Goal: Information Seeking & Learning: Learn about a topic

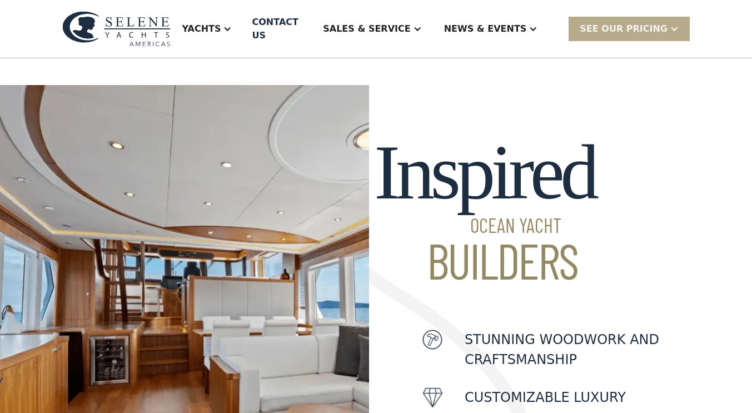
scroll to position [280, 0]
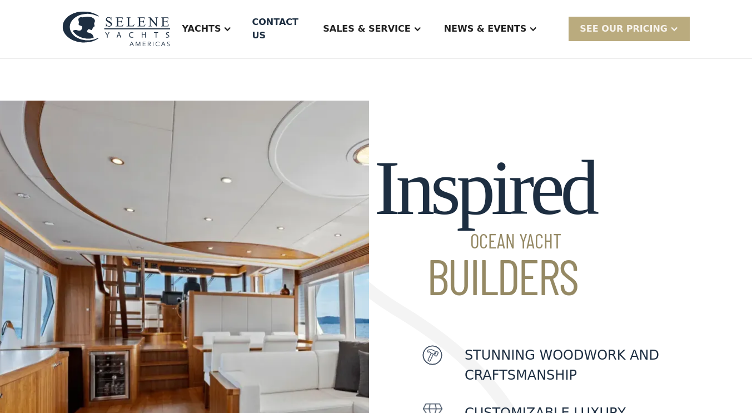
click at [633, 25] on div "SEE Our Pricing" at bounding box center [624, 28] width 88 height 13
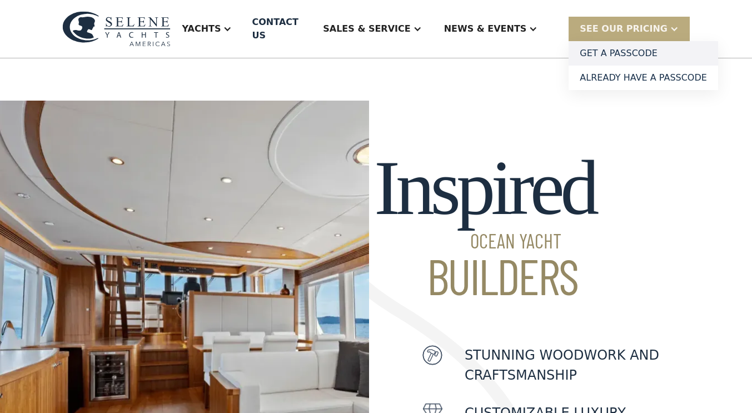
click at [633, 46] on link "Get a PASSCODE" at bounding box center [643, 53] width 149 height 24
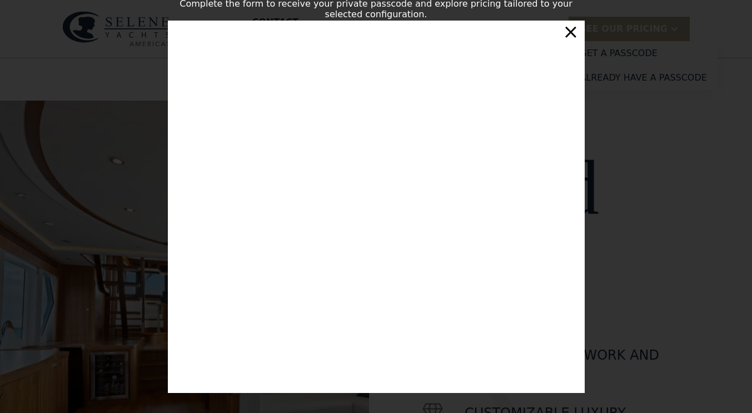
scroll to position [183, 0]
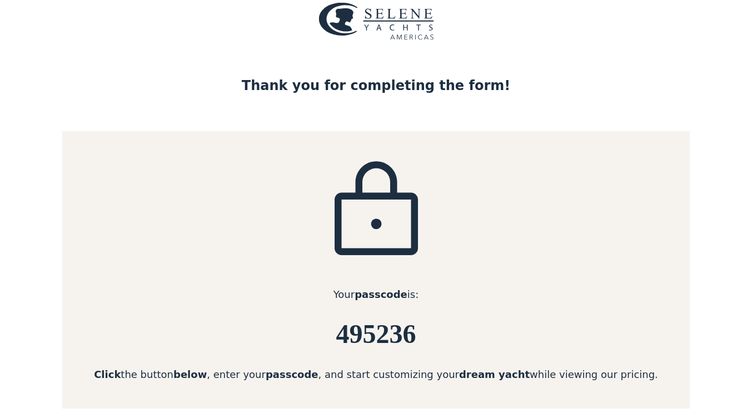
scroll to position [34, 0]
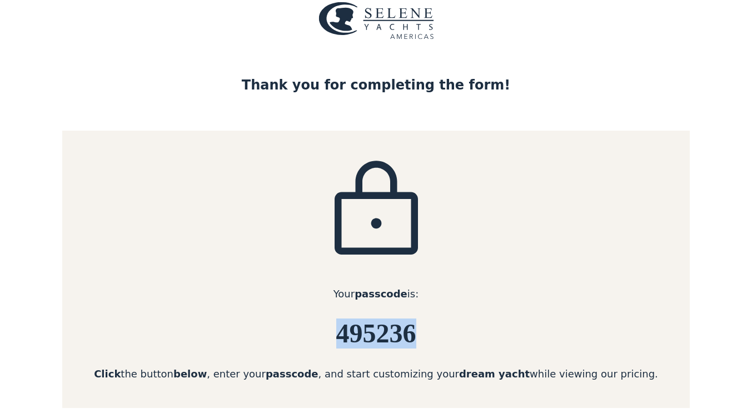
drag, startPoint x: 438, startPoint y: 335, endPoint x: 301, endPoint y: 322, distance: 137.3
click at [301, 322] on h6 "495236" at bounding box center [375, 333] width 627 height 29
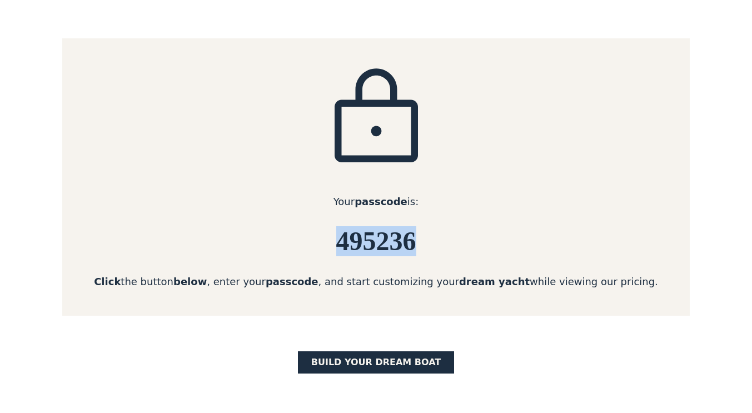
scroll to position [128, 0]
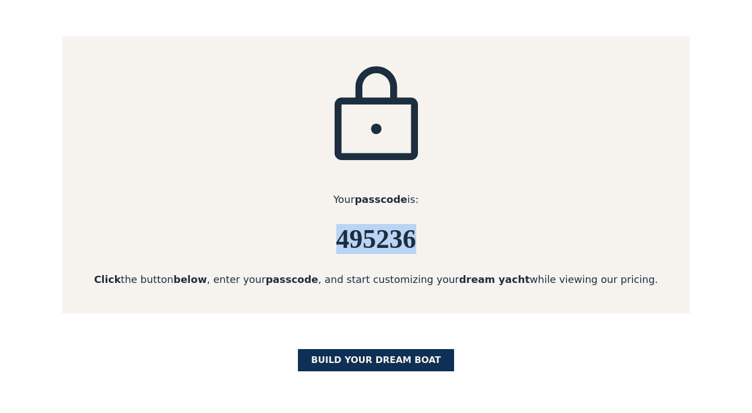
click at [371, 360] on link "BUILD yOUR dream boat" at bounding box center [376, 360] width 157 height 22
copy h6 "495236"
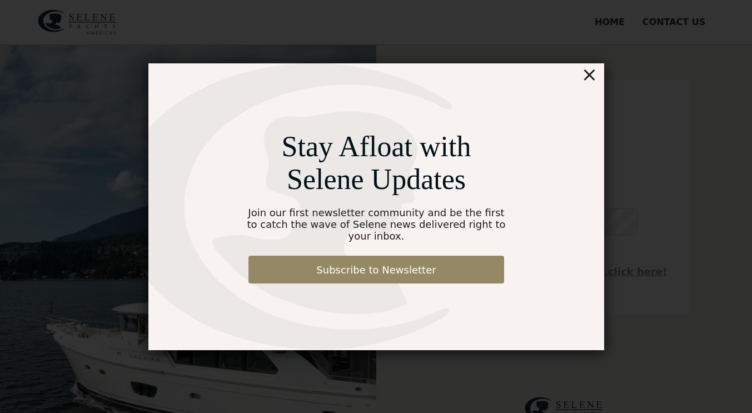
click at [587, 81] on div "×" at bounding box center [589, 74] width 16 height 22
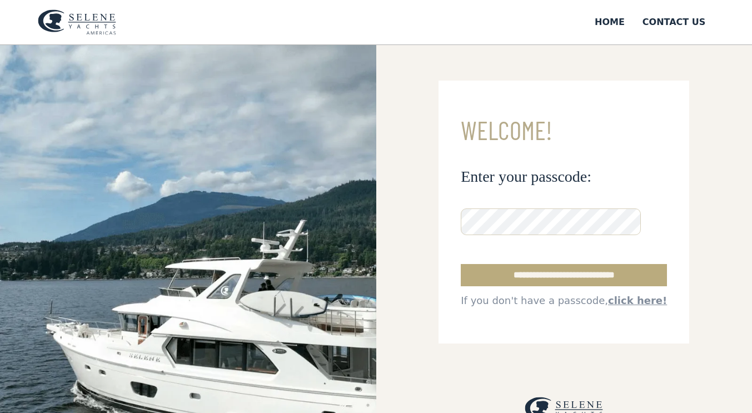
click at [552, 277] on input "**********" at bounding box center [564, 275] width 206 height 22
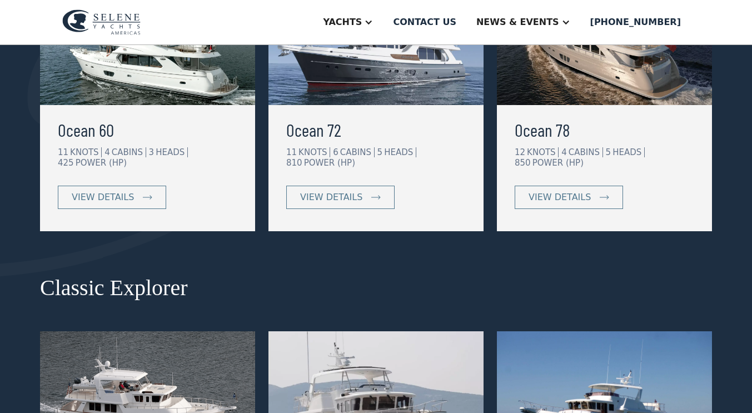
scroll to position [321, 0]
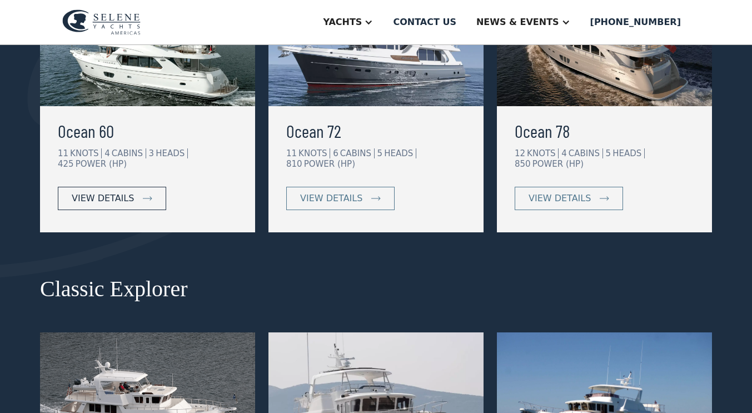
click at [121, 203] on div "view details" at bounding box center [103, 198] width 62 height 13
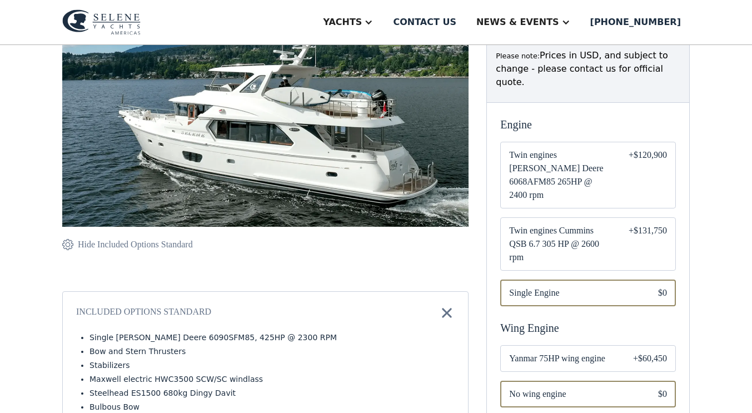
scroll to position [205, 0]
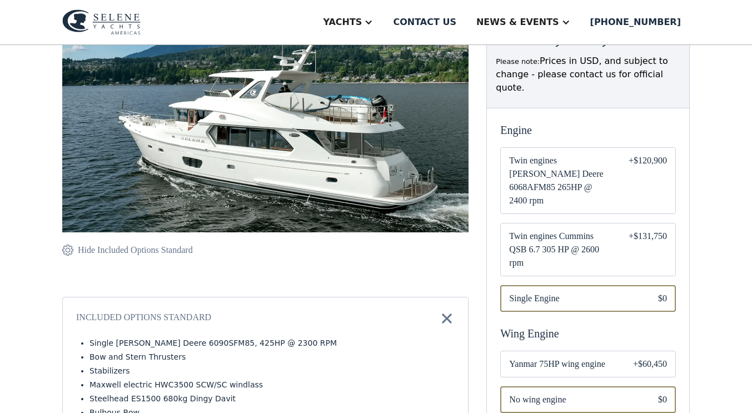
click at [546, 230] on span "Twin engines Cummins QSB 6.7 305 HP @ 2600 rpm" at bounding box center [560, 250] width 102 height 40
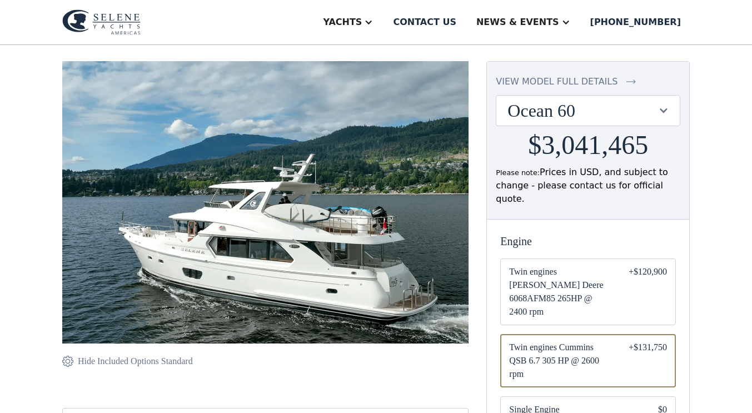
scroll to position [93, 0]
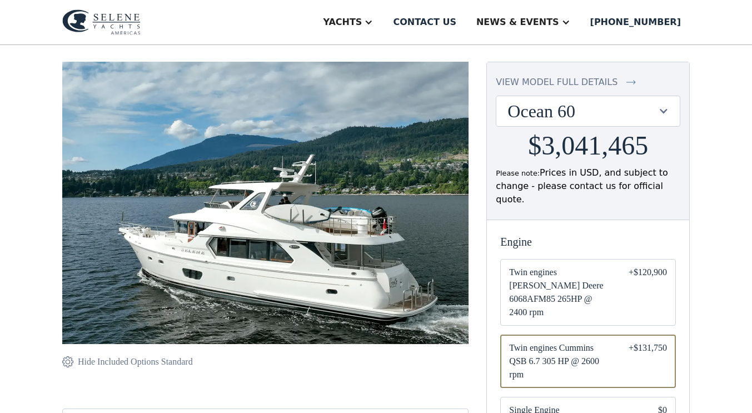
click at [551, 108] on div "Ocean 60" at bounding box center [582, 111] width 150 height 21
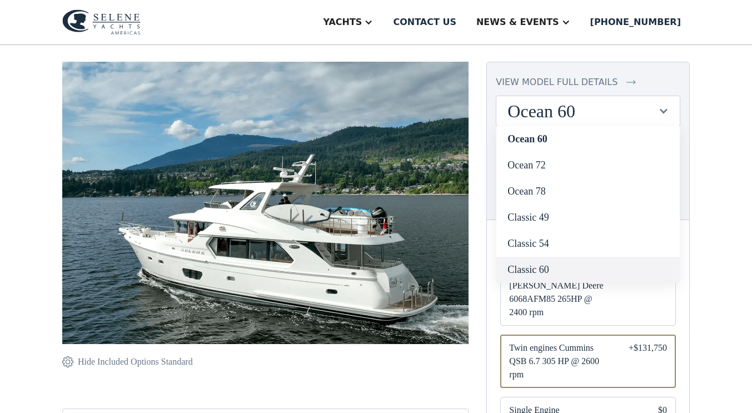
click at [526, 270] on link "Classic 60" at bounding box center [587, 270] width 183 height 26
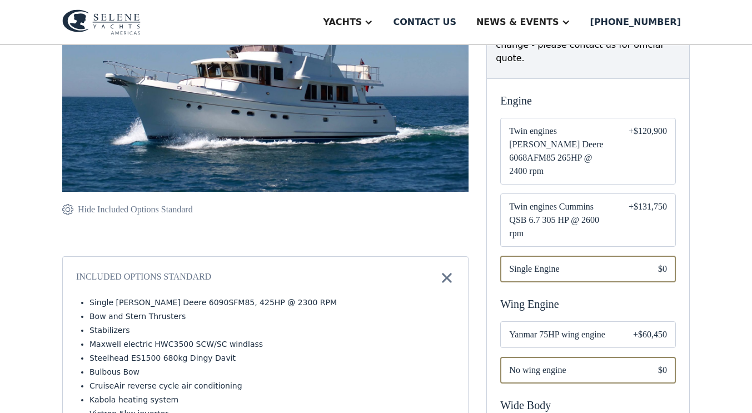
scroll to position [237, 0]
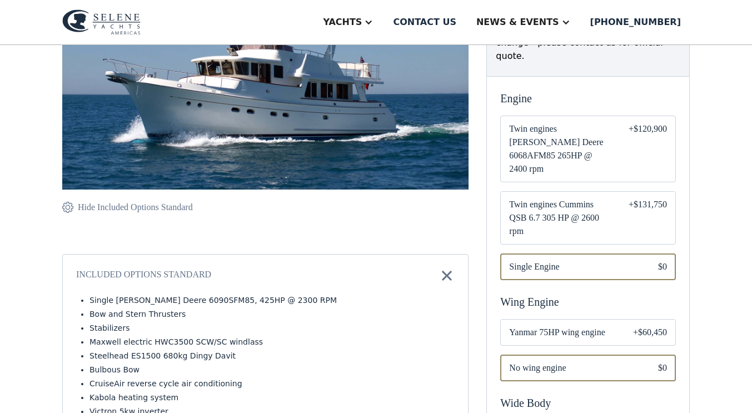
click at [540, 198] on span "Twin engines Cummins QSB 6.7 305 HP @ 2600 rpm" at bounding box center [560, 218] width 102 height 40
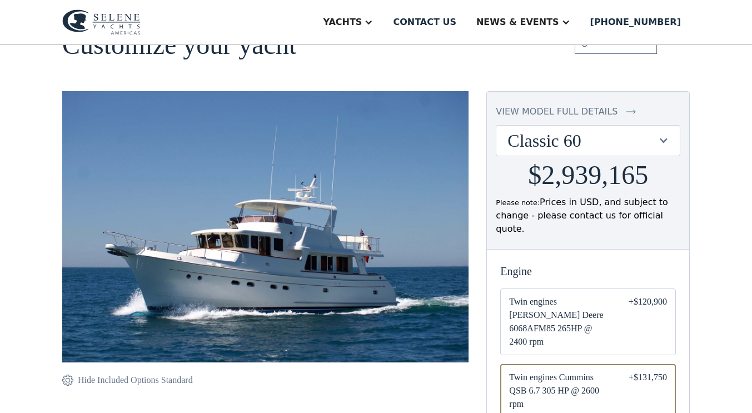
scroll to position [57, 0]
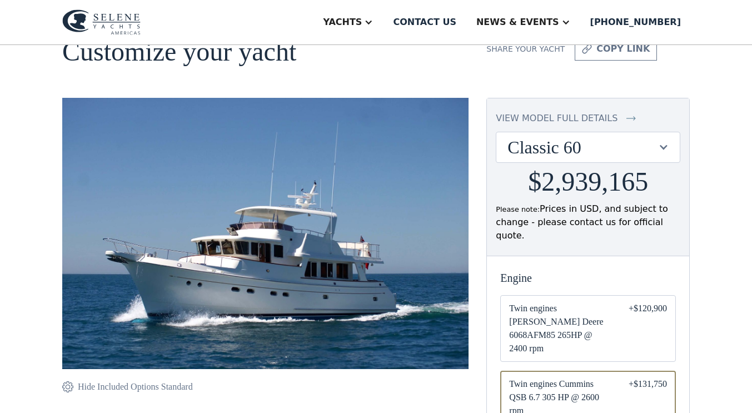
click at [602, 147] on div "Classic 60" at bounding box center [582, 147] width 150 height 21
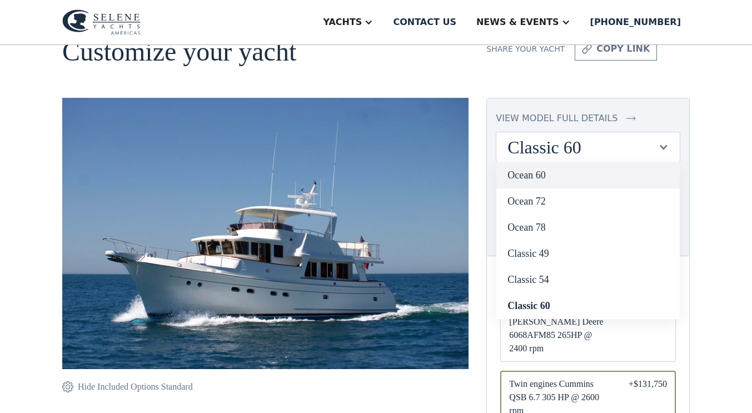
click at [531, 176] on link "Ocean 60" at bounding box center [587, 175] width 183 height 26
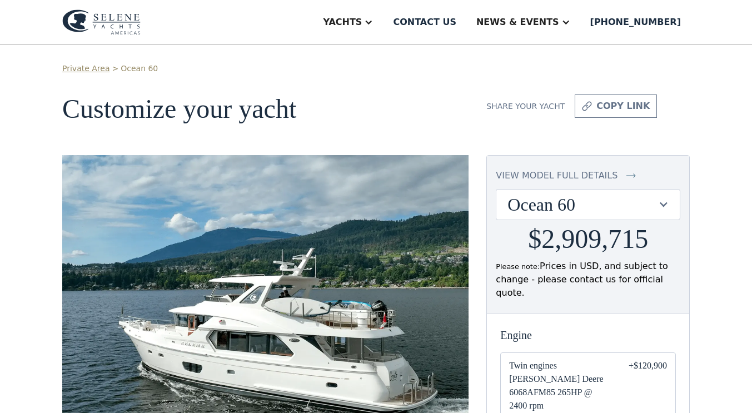
click at [537, 206] on div "Ocean 60" at bounding box center [582, 204] width 150 height 21
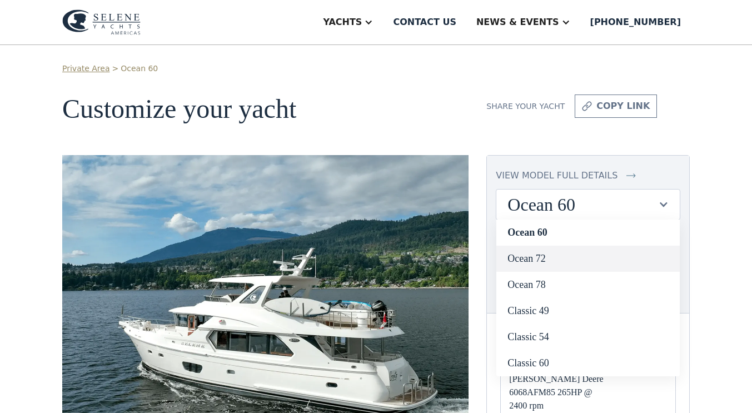
click at [531, 259] on link "Ocean 72" at bounding box center [587, 259] width 183 height 26
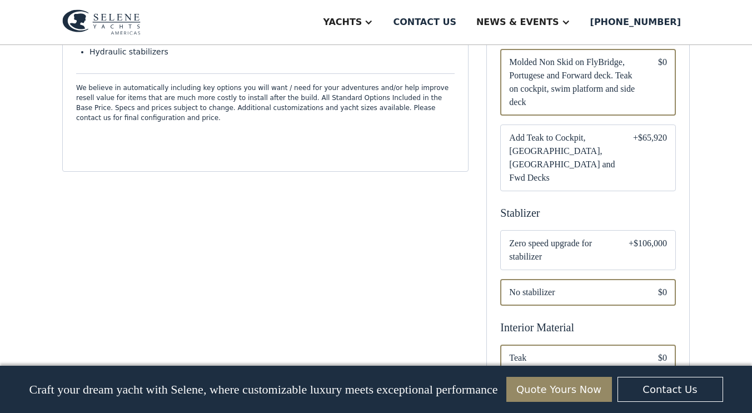
scroll to position [657, 0]
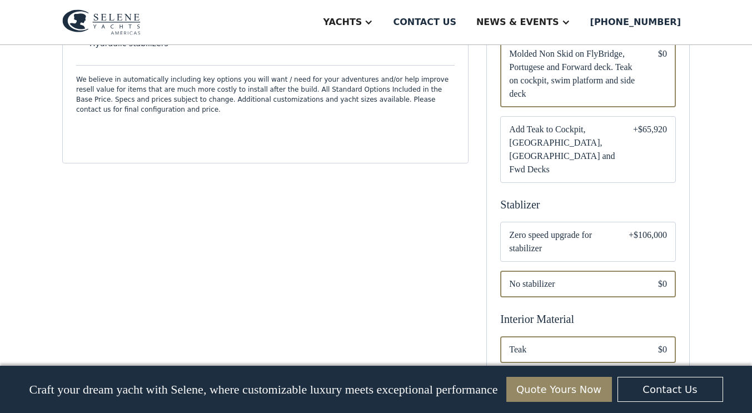
click at [586, 228] on span "Zero speed upgrade for stabilizer" at bounding box center [560, 241] width 102 height 27
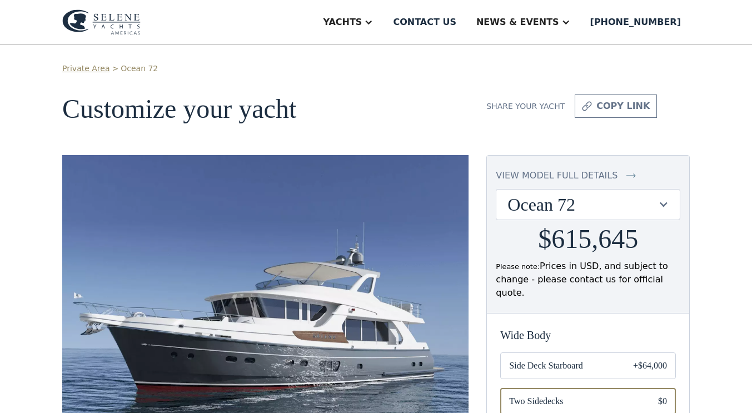
click at [601, 208] on div "Ocean 72" at bounding box center [582, 204] width 150 height 21
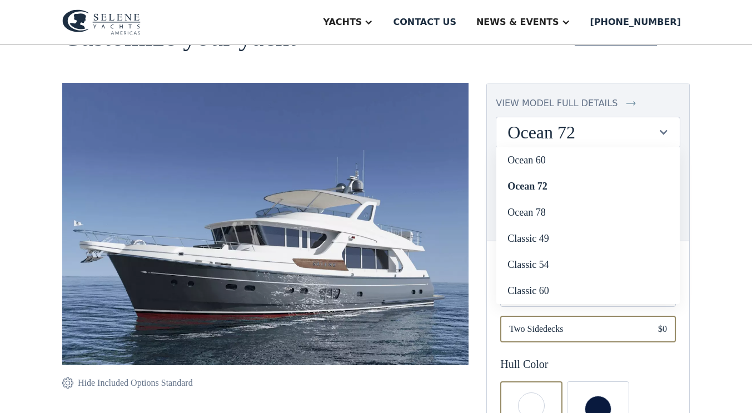
scroll to position [88, 0]
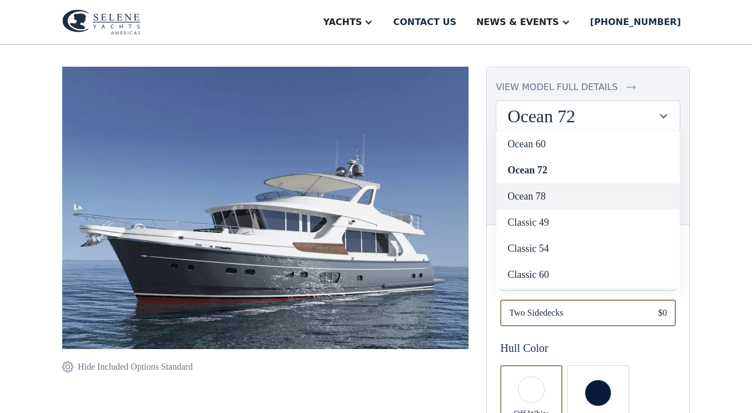
click at [532, 198] on link "Ocean 78" at bounding box center [587, 196] width 183 height 26
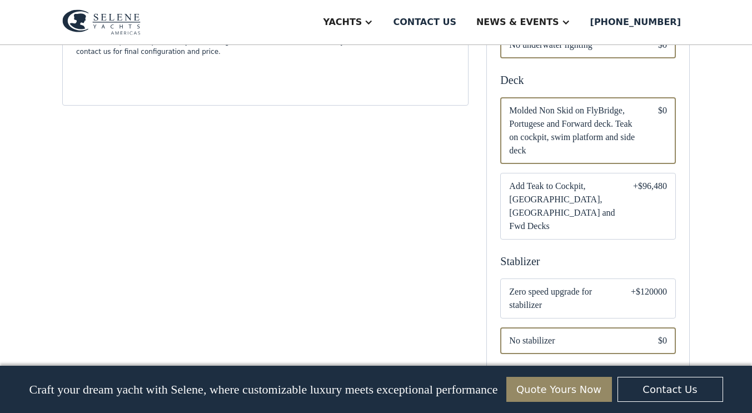
scroll to position [787, 0]
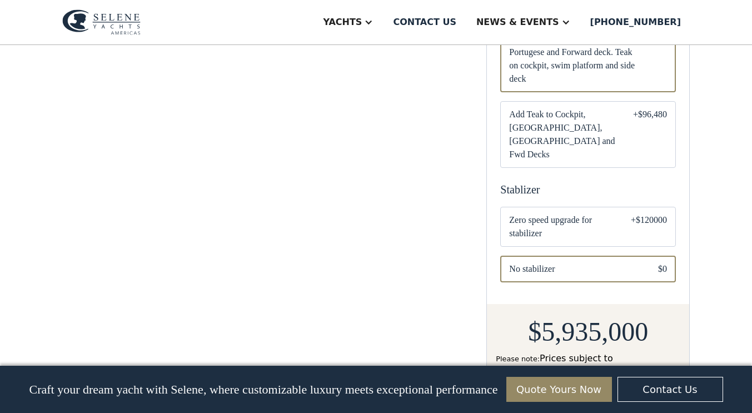
click at [534, 213] on span "Zero speed upgrade for stabilizer" at bounding box center [561, 226] width 104 height 27
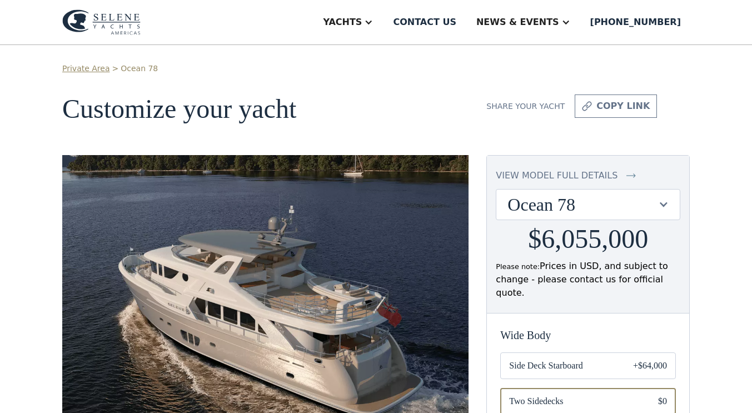
click at [525, 202] on div "Ocean 78" at bounding box center [582, 204] width 150 height 21
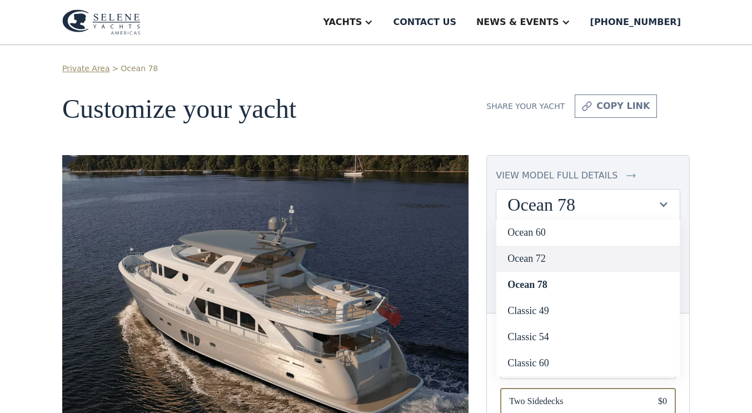
click at [532, 258] on link "Ocean 72" at bounding box center [587, 259] width 183 height 26
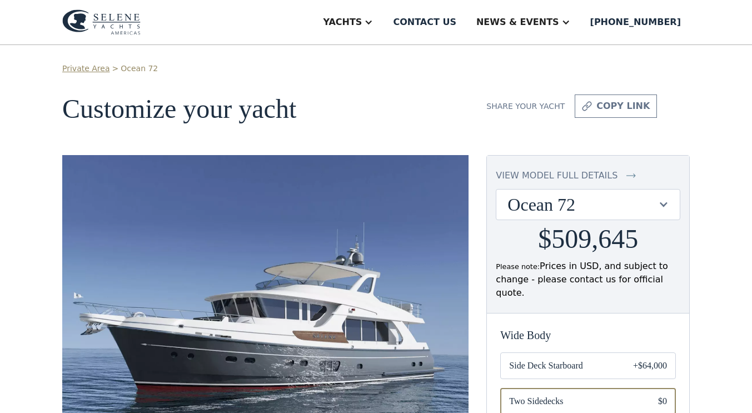
click at [562, 206] on div "Ocean 72" at bounding box center [582, 204] width 150 height 21
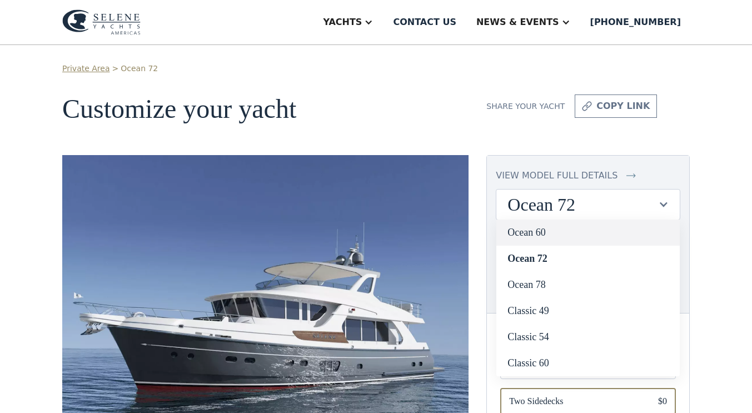
click at [540, 230] on link "Ocean 60" at bounding box center [587, 233] width 183 height 26
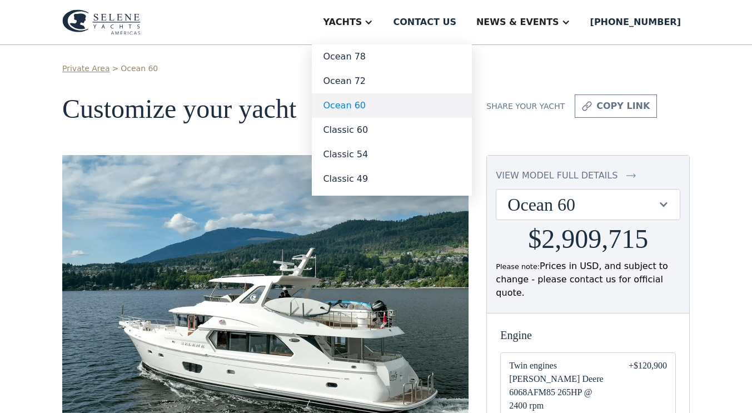
click at [392, 105] on link "Ocean 60" at bounding box center [392, 105] width 160 height 24
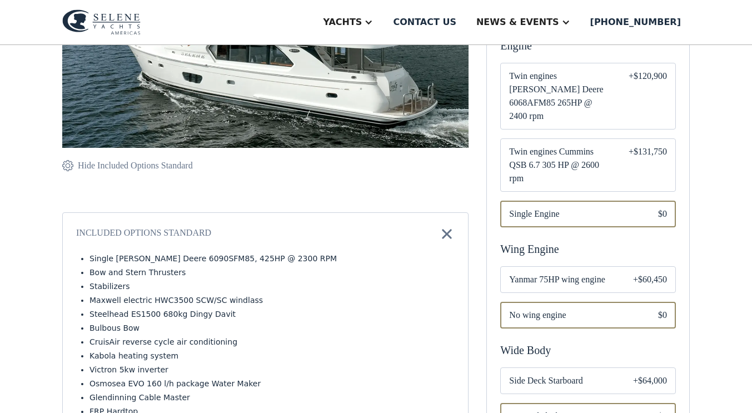
scroll to position [288, 0]
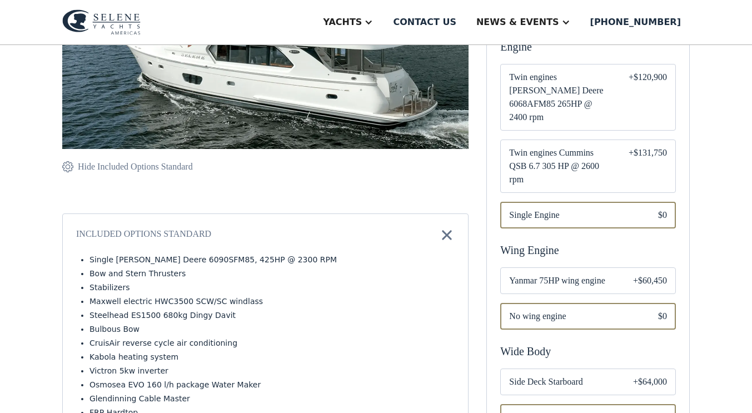
click at [517, 146] on span "Twin engines Cummins QSB 6.7 305 HP @ 2600 rpm" at bounding box center [560, 166] width 102 height 40
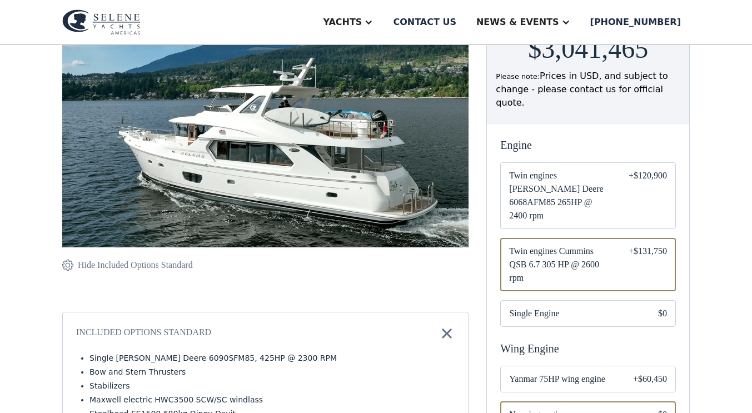
scroll to position [197, 0]
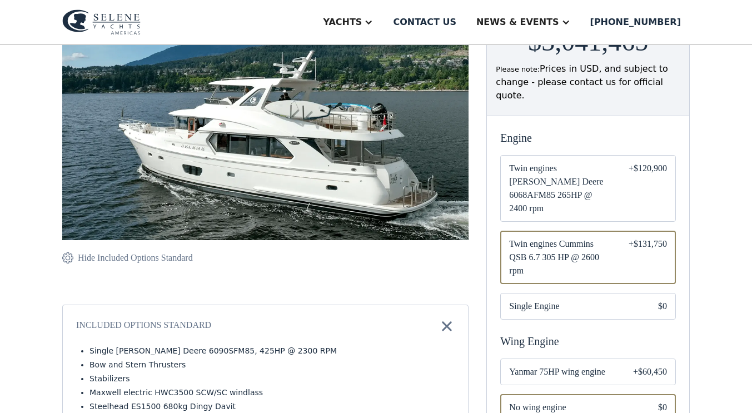
click at [562, 300] on span "Single Engine" at bounding box center [574, 306] width 131 height 13
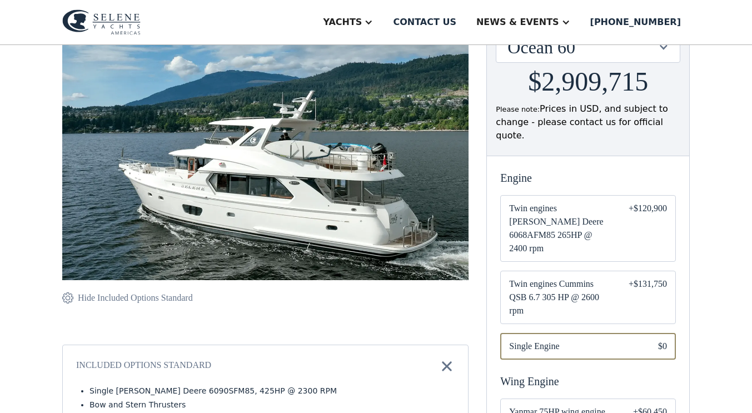
scroll to position [158, 0]
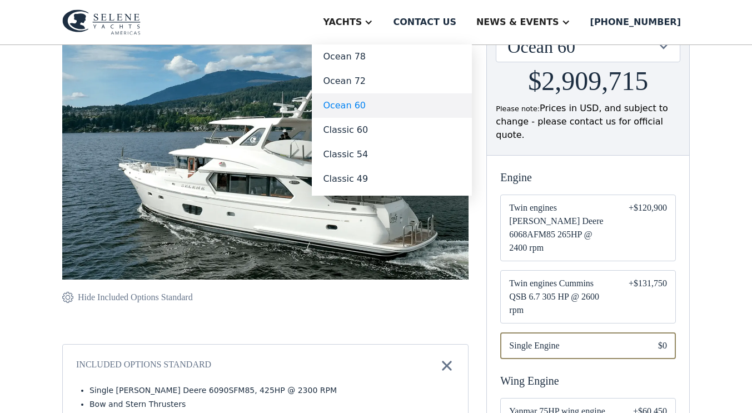
click at [398, 106] on link "Ocean 60" at bounding box center [392, 105] width 160 height 24
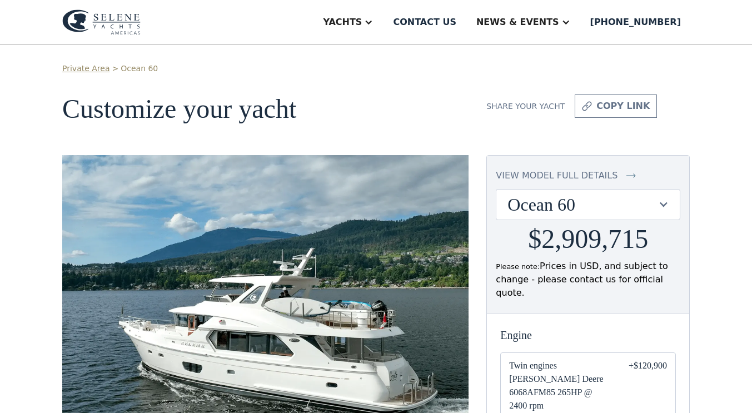
click at [526, 176] on div "view model full details" at bounding box center [557, 175] width 122 height 13
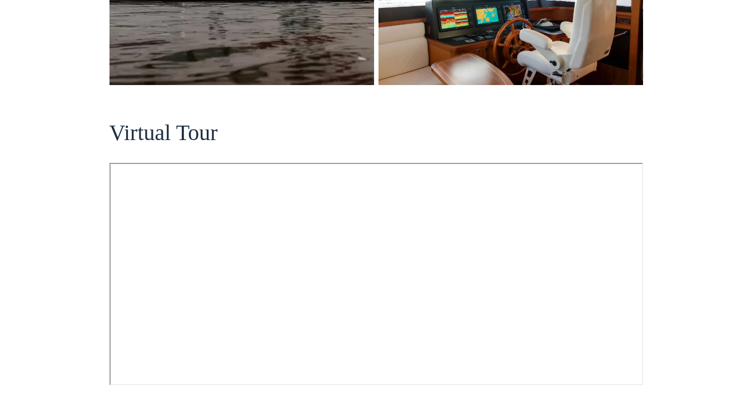
scroll to position [116, 0]
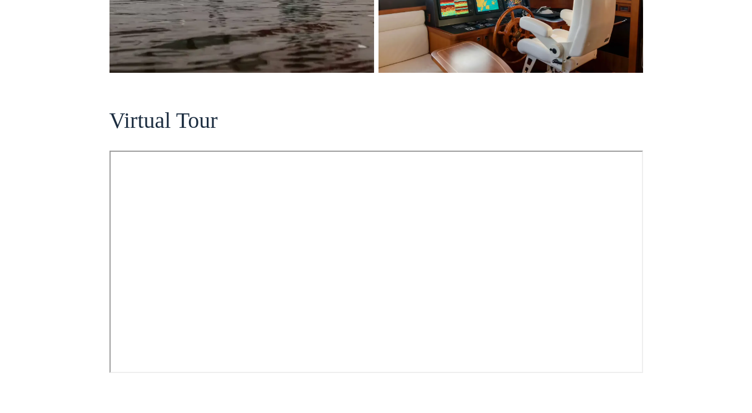
drag, startPoint x: 0, startPoint y: 140, endPoint x: 10, endPoint y: 214, distance: 74.6
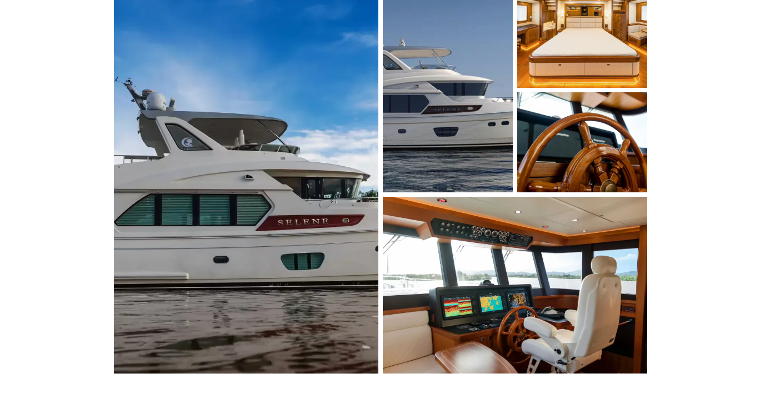
scroll to position [0, 0]
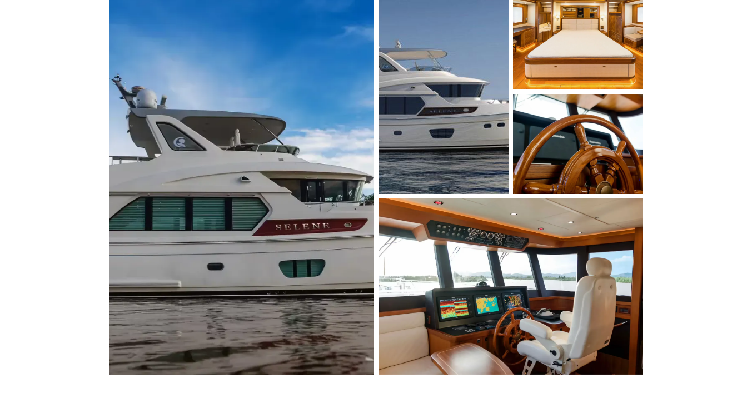
click at [247, 228] on img "open lightbox" at bounding box center [241, 174] width 281 height 426
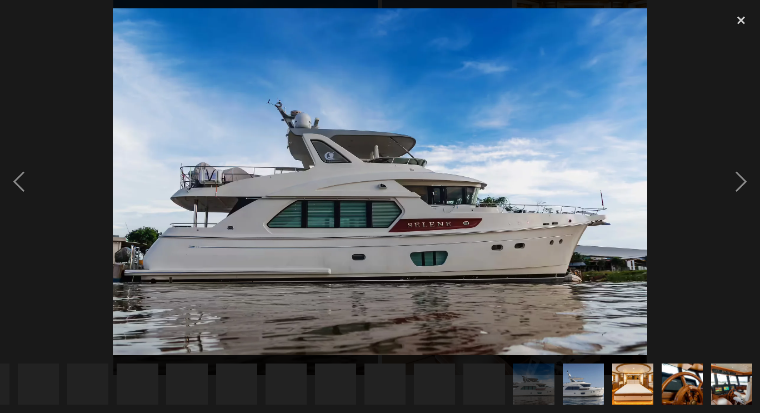
scroll to position [0, 387]
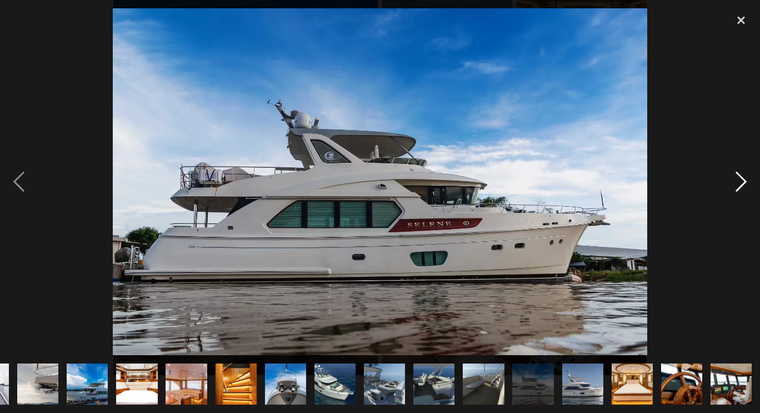
click at [743, 176] on div "next image" at bounding box center [741, 181] width 38 height 347
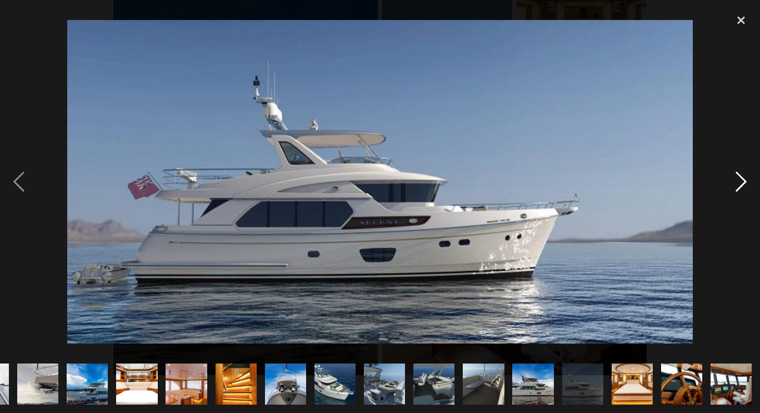
click at [743, 176] on div "next image" at bounding box center [741, 181] width 38 height 347
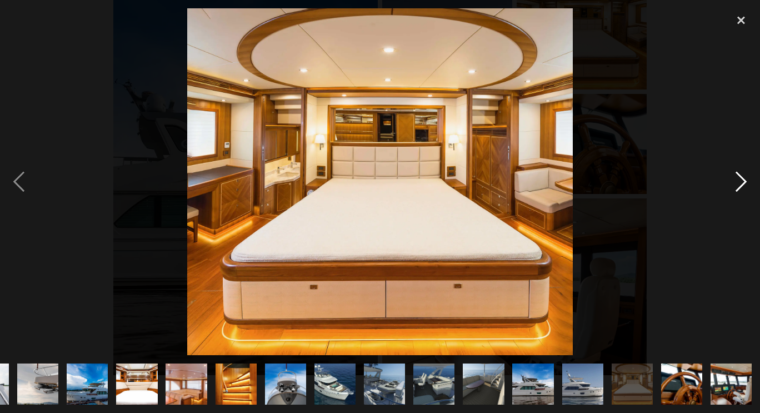
click at [743, 176] on div "next image" at bounding box center [741, 181] width 38 height 347
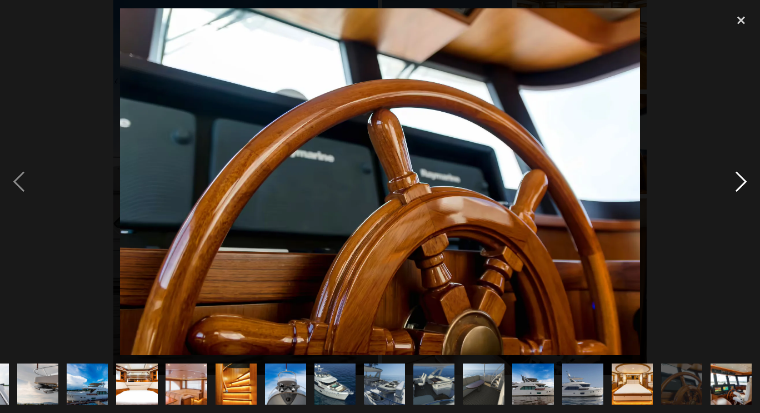
click at [743, 176] on div "next image" at bounding box center [741, 181] width 38 height 347
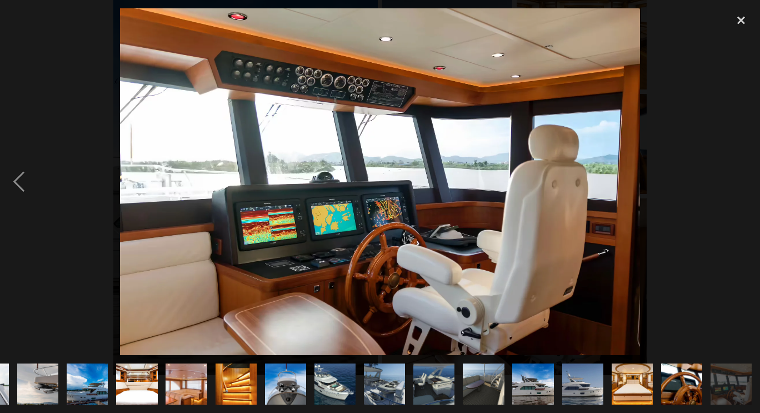
click at [743, 176] on div "next image" at bounding box center [741, 181] width 38 height 347
click at [739, 18] on div "close lightbox" at bounding box center [741, 20] width 38 height 24
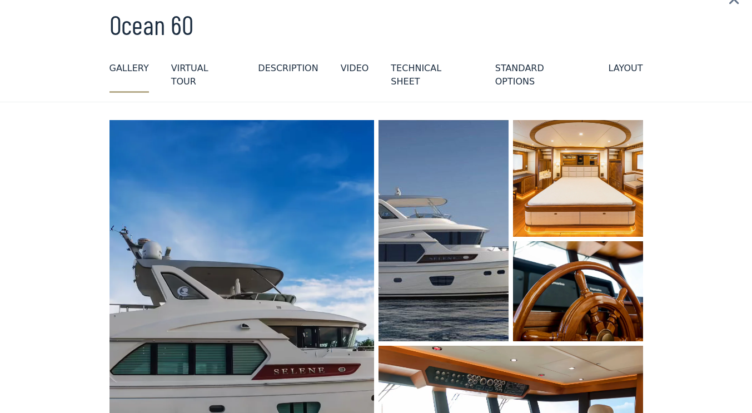
scroll to position [0, 0]
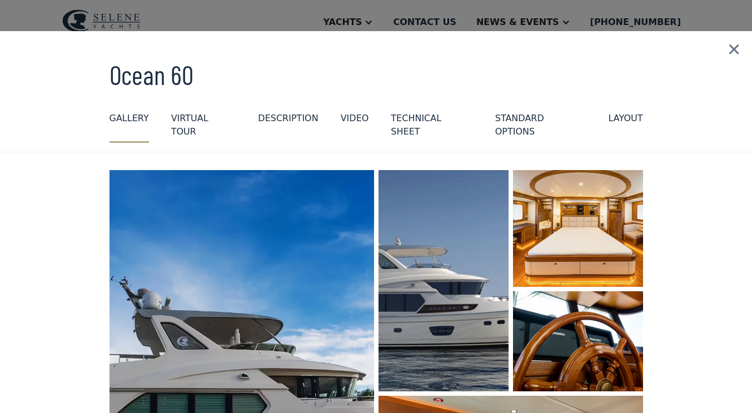
click at [267, 121] on div "DESCRIPTION" at bounding box center [288, 118] width 60 height 13
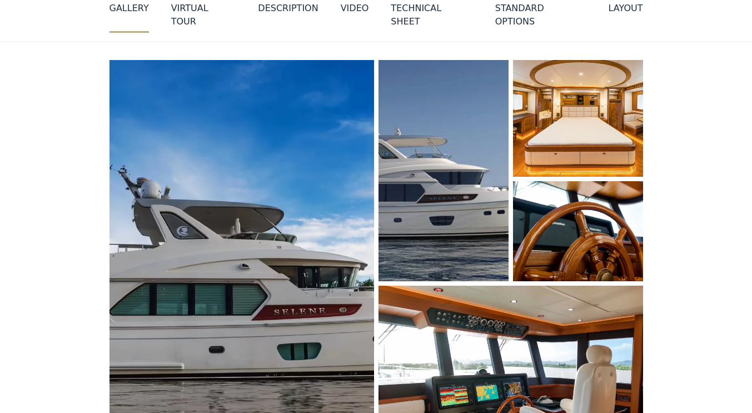
click at [391, 3] on div "Technical sheet" at bounding box center [432, 15] width 82 height 27
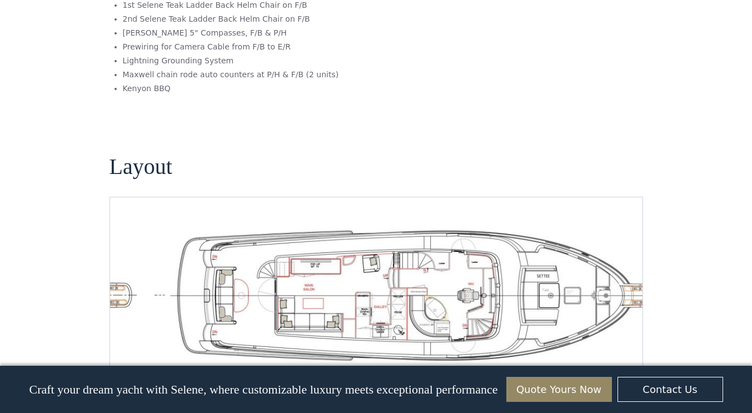
scroll to position [885, 0]
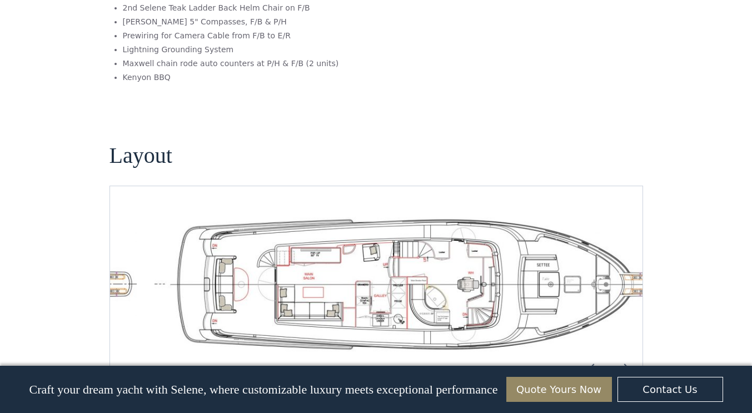
click at [616, 355] on img "Next slide" at bounding box center [624, 368] width 27 height 27
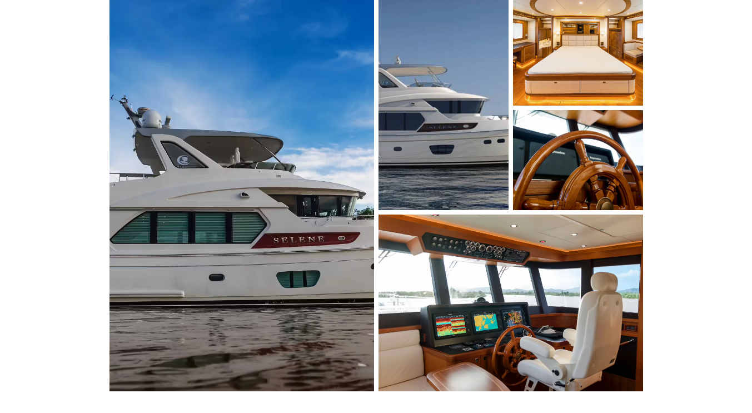
scroll to position [0, 0]
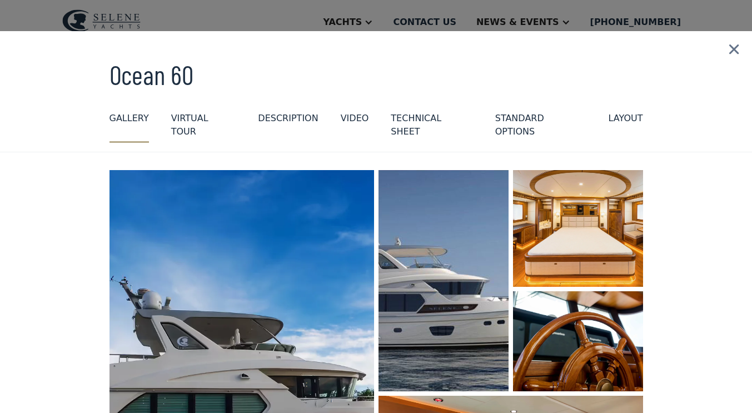
click at [721, 44] on img at bounding box center [734, 49] width 36 height 37
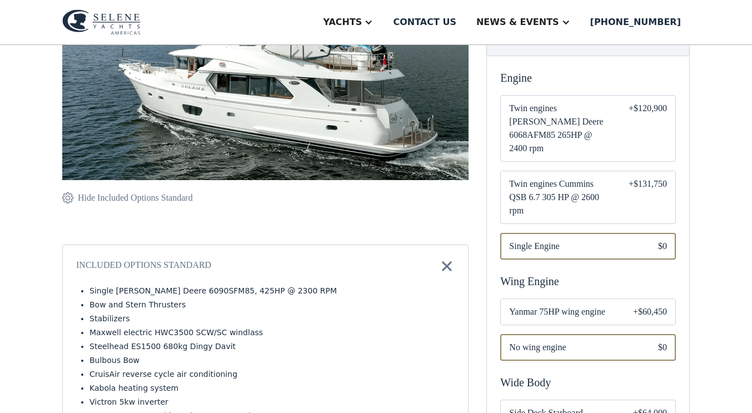
scroll to position [263, 0]
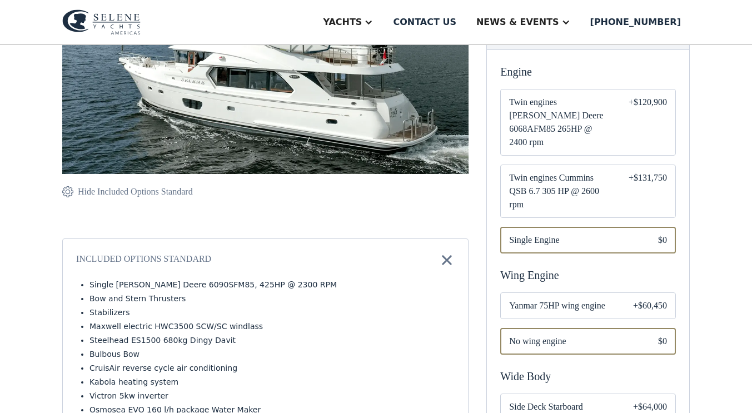
click at [596, 171] on span "Twin engines Cummins QSB 6.7 305 HP @ 2600 rpm" at bounding box center [560, 191] width 102 height 40
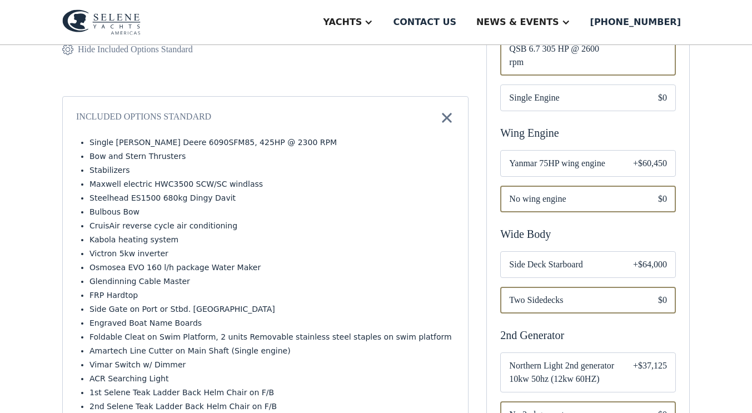
scroll to position [407, 0]
click at [623, 250] on div "Email Form" at bounding box center [588, 263] width 176 height 27
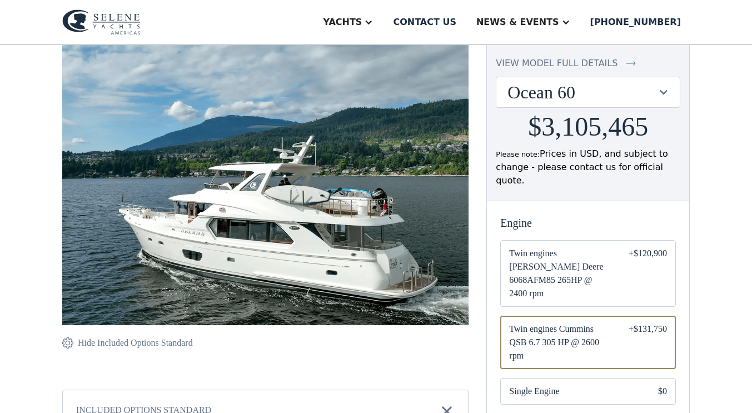
scroll to position [110, 0]
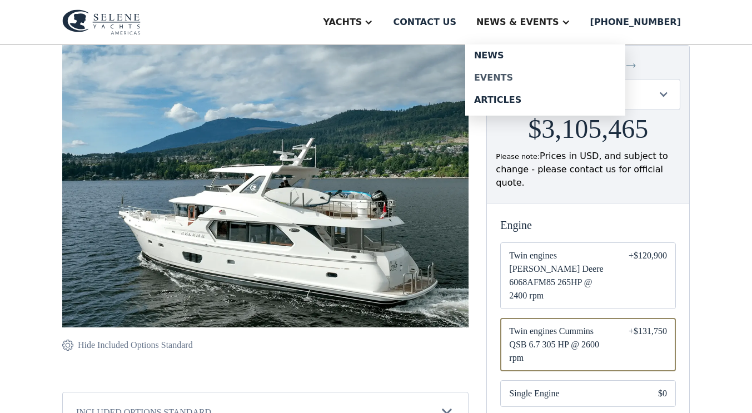
click at [532, 75] on div "Events" at bounding box center [545, 77] width 142 height 9
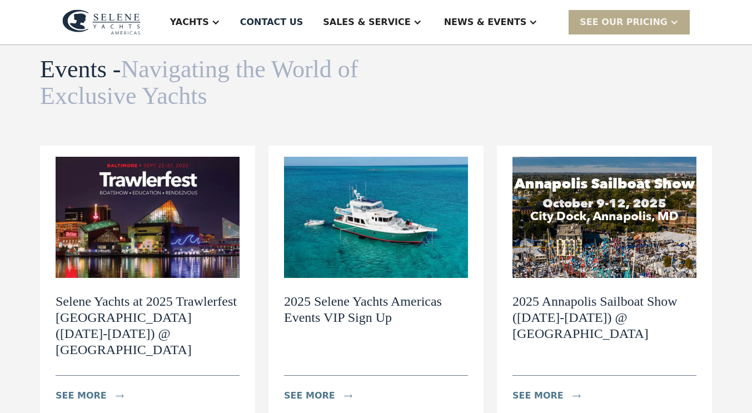
scroll to position [51, 0]
click at [541, 389] on div "see more" at bounding box center [537, 395] width 51 height 13
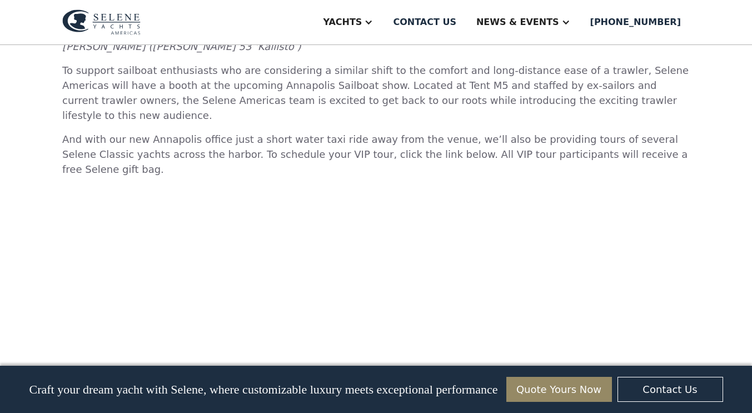
scroll to position [748, 0]
